Goal: Task Accomplishment & Management: Manage account settings

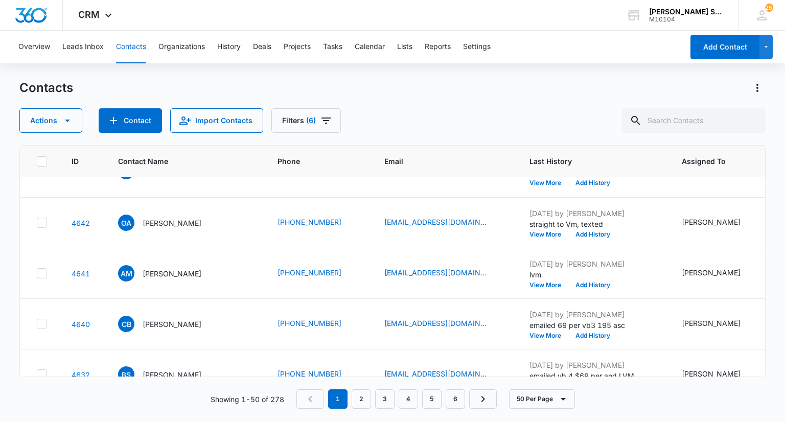
scroll to position [1214, 0]
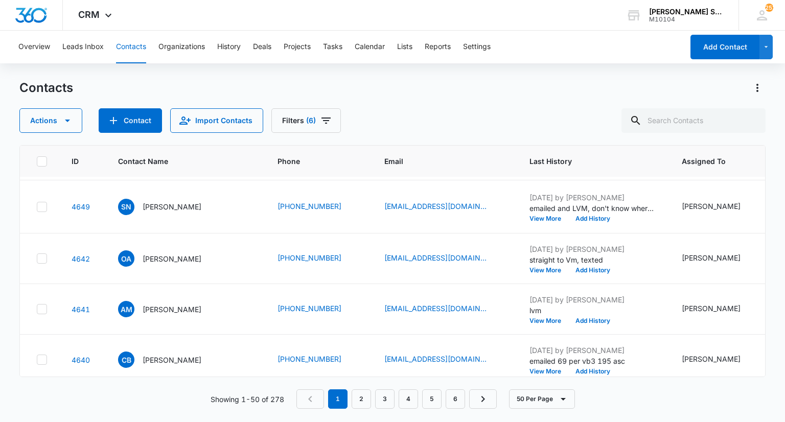
click at [162, 9] on p "[PERSON_NAME]" at bounding box center [172, 3] width 59 height 11
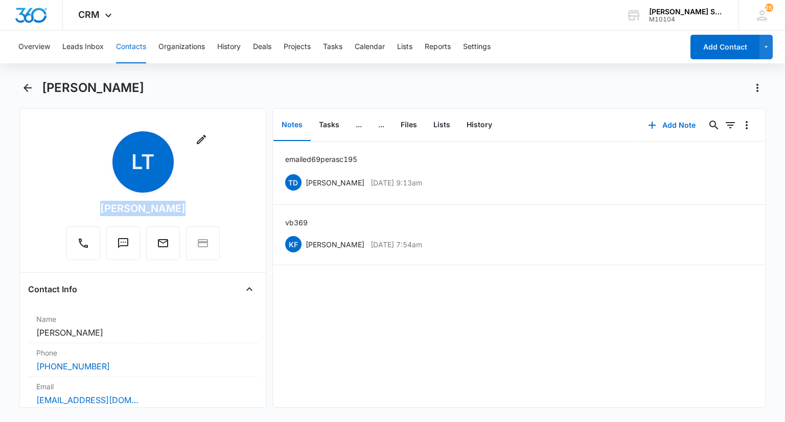
drag, startPoint x: 172, startPoint y: 206, endPoint x: 104, endPoint y: 199, distance: 68.4
click at [104, 199] on div "Remove LT [PERSON_NAME]" at bounding box center [142, 195] width 153 height 129
copy div "[PERSON_NAME]"
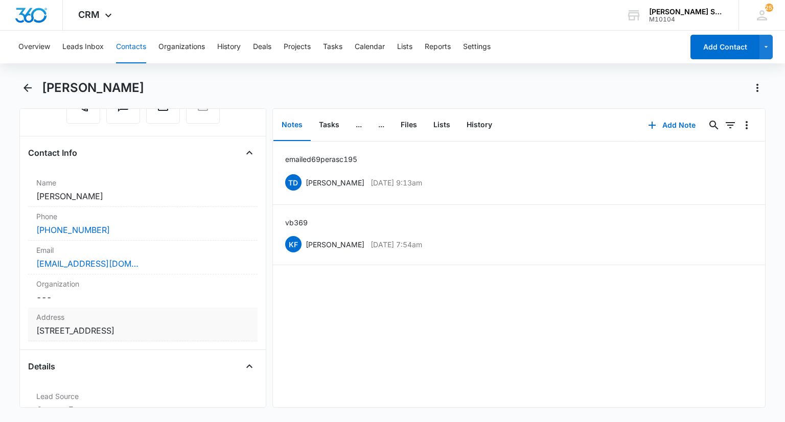
scroll to position [153, 0]
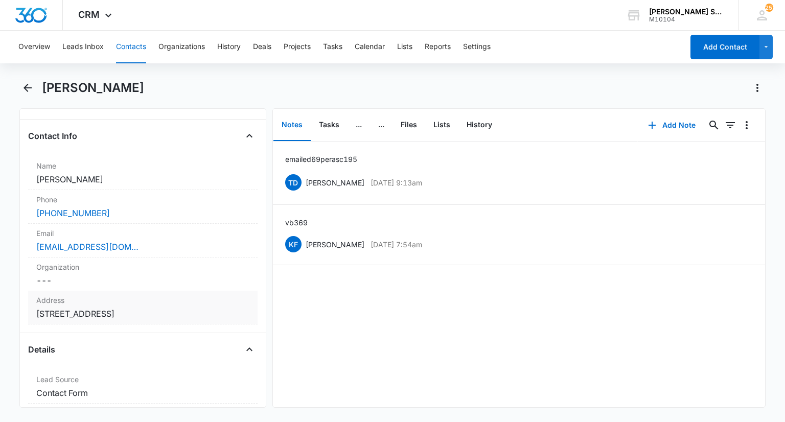
click at [143, 295] on label "Address" at bounding box center [142, 300] width 213 height 11
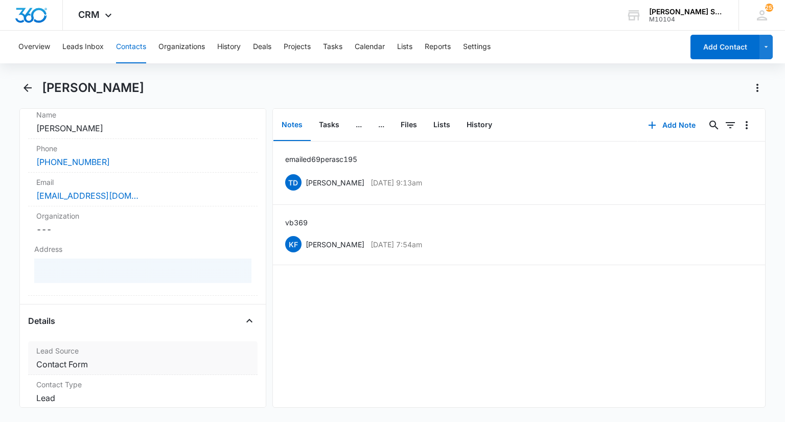
scroll to position [256, 0]
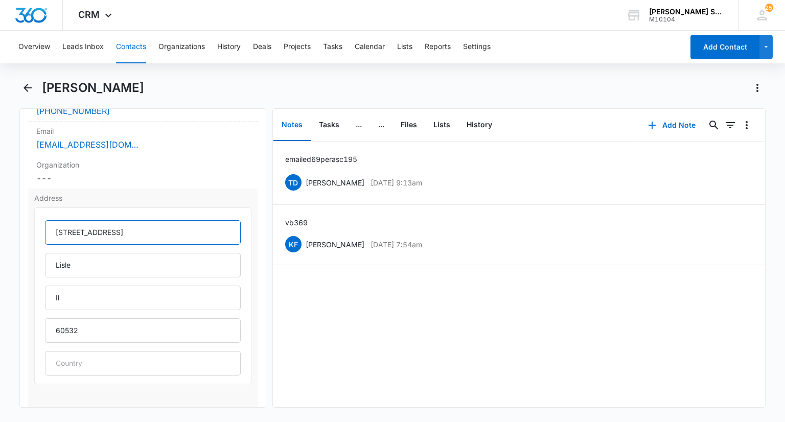
drag, startPoint x: 153, startPoint y: 230, endPoint x: 45, endPoint y: 234, distance: 107.4
click at [45, 234] on input "[STREET_ADDRESS]" at bounding box center [142, 232] width 195 height 25
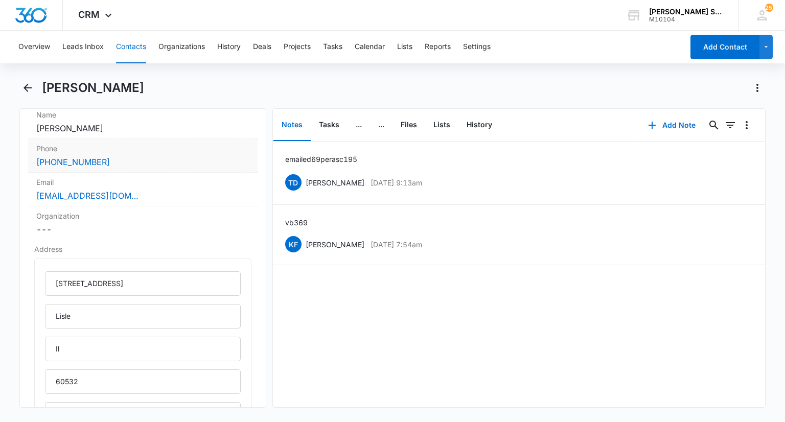
click at [132, 168] on div "Phone Cancel Save Changes [PHONE_NUMBER]" at bounding box center [142, 156] width 229 height 34
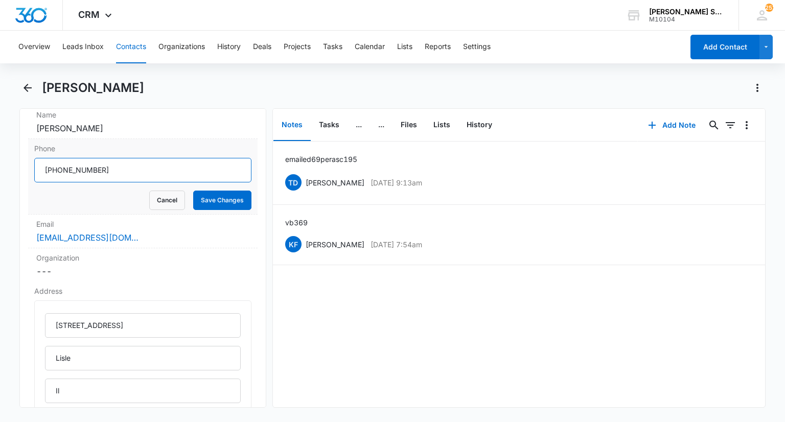
drag, startPoint x: 109, startPoint y: 172, endPoint x: 41, endPoint y: 175, distance: 68.0
click at [41, 175] on input "Phone" at bounding box center [142, 170] width 217 height 25
click at [162, 204] on button "Cancel" at bounding box center [167, 200] width 36 height 19
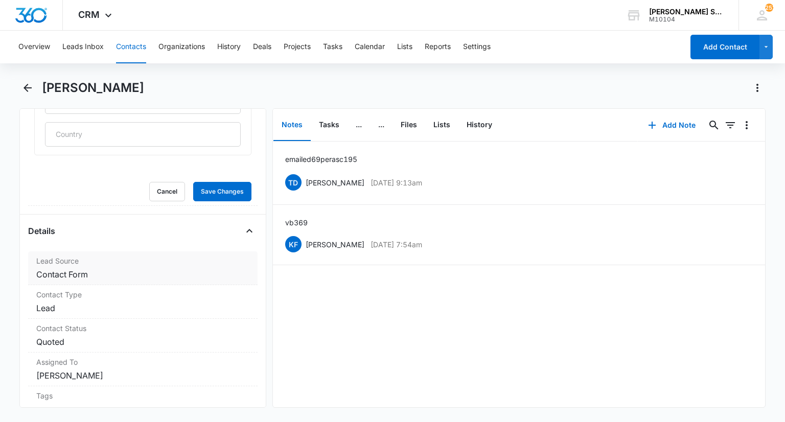
scroll to position [460, 0]
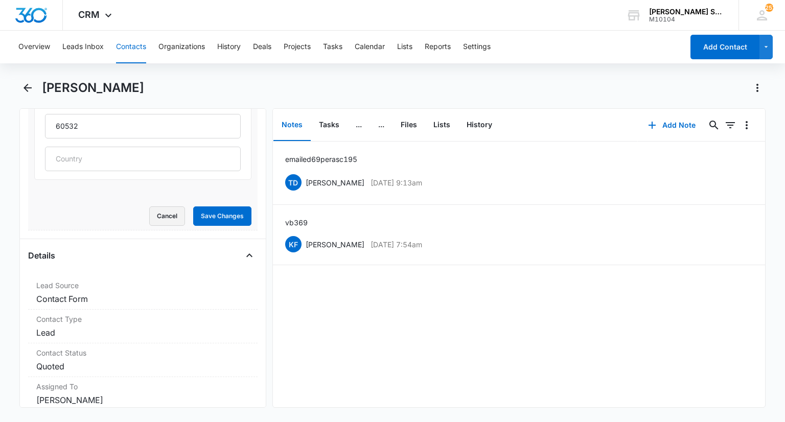
click at [173, 217] on button "Cancel" at bounding box center [167, 215] width 36 height 19
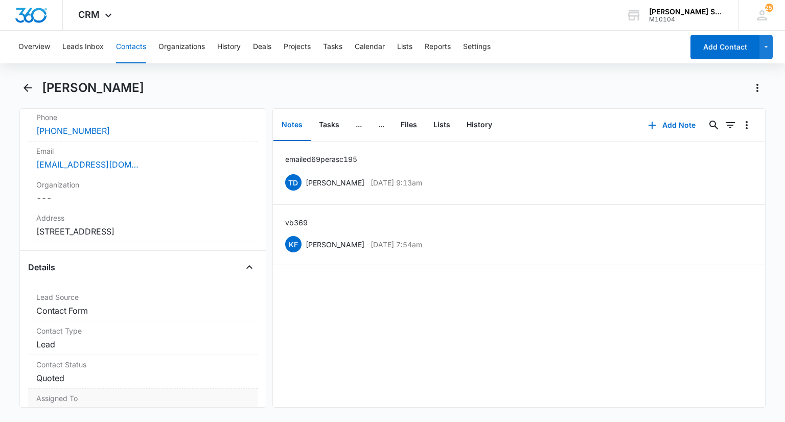
scroll to position [338, 0]
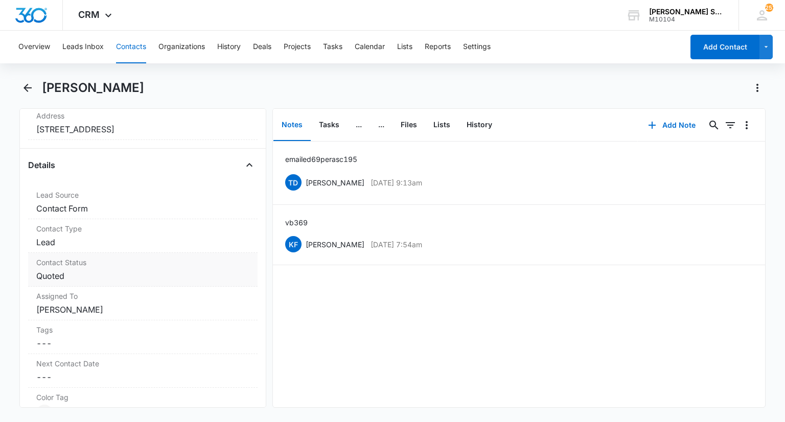
click at [90, 273] on dd "Cancel Save Changes Quoted" at bounding box center [142, 276] width 213 height 12
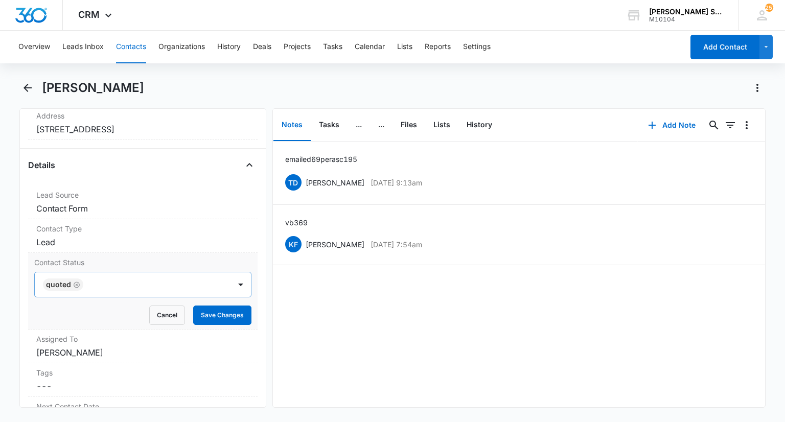
click at [77, 285] on icon "Remove Quoted" at bounding box center [76, 285] width 7 height 8
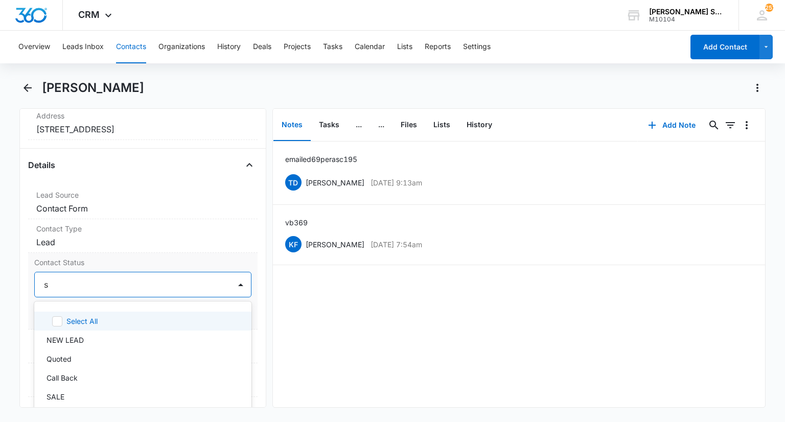
type input "sa"
click at [87, 319] on div "SALE" at bounding box center [142, 321] width 190 height 11
click at [233, 283] on div at bounding box center [241, 285] width 16 height 16
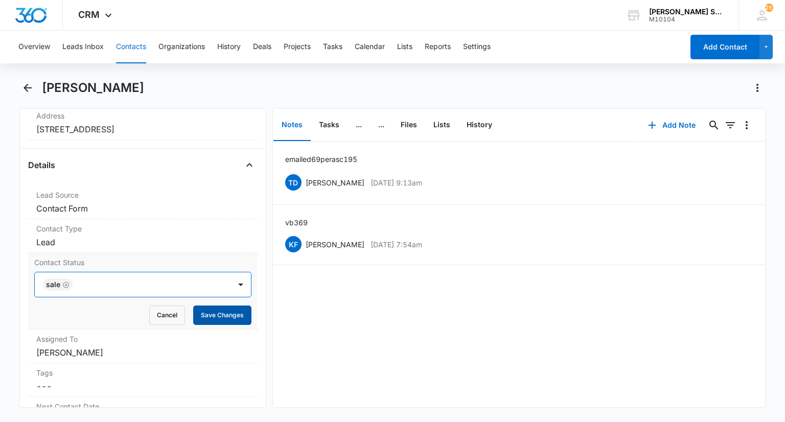
click at [220, 311] on button "Save Changes" at bounding box center [222, 315] width 58 height 19
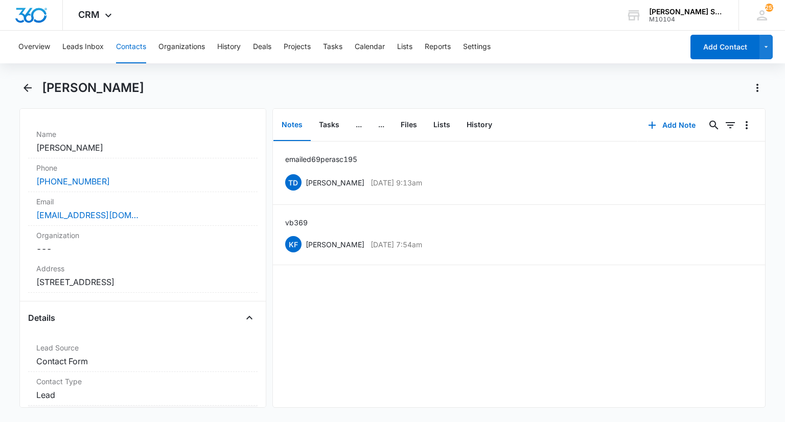
scroll to position [185, 0]
click at [29, 91] on icon "Back" at bounding box center [27, 88] width 12 height 12
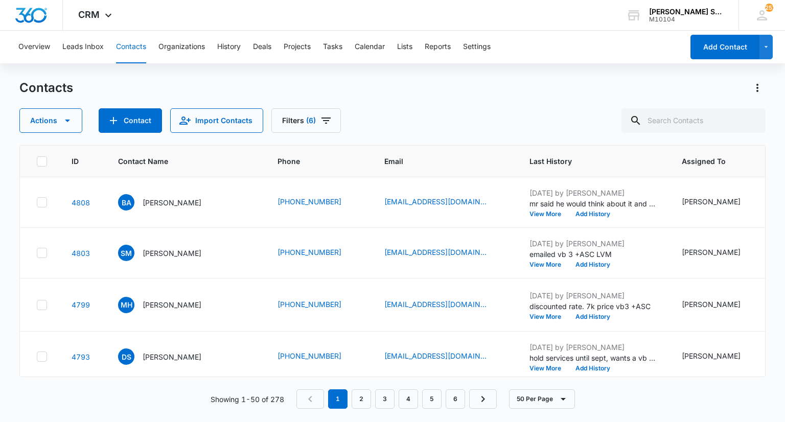
scroll to position [1214, 0]
